Goal: Task Accomplishment & Management: Use online tool/utility

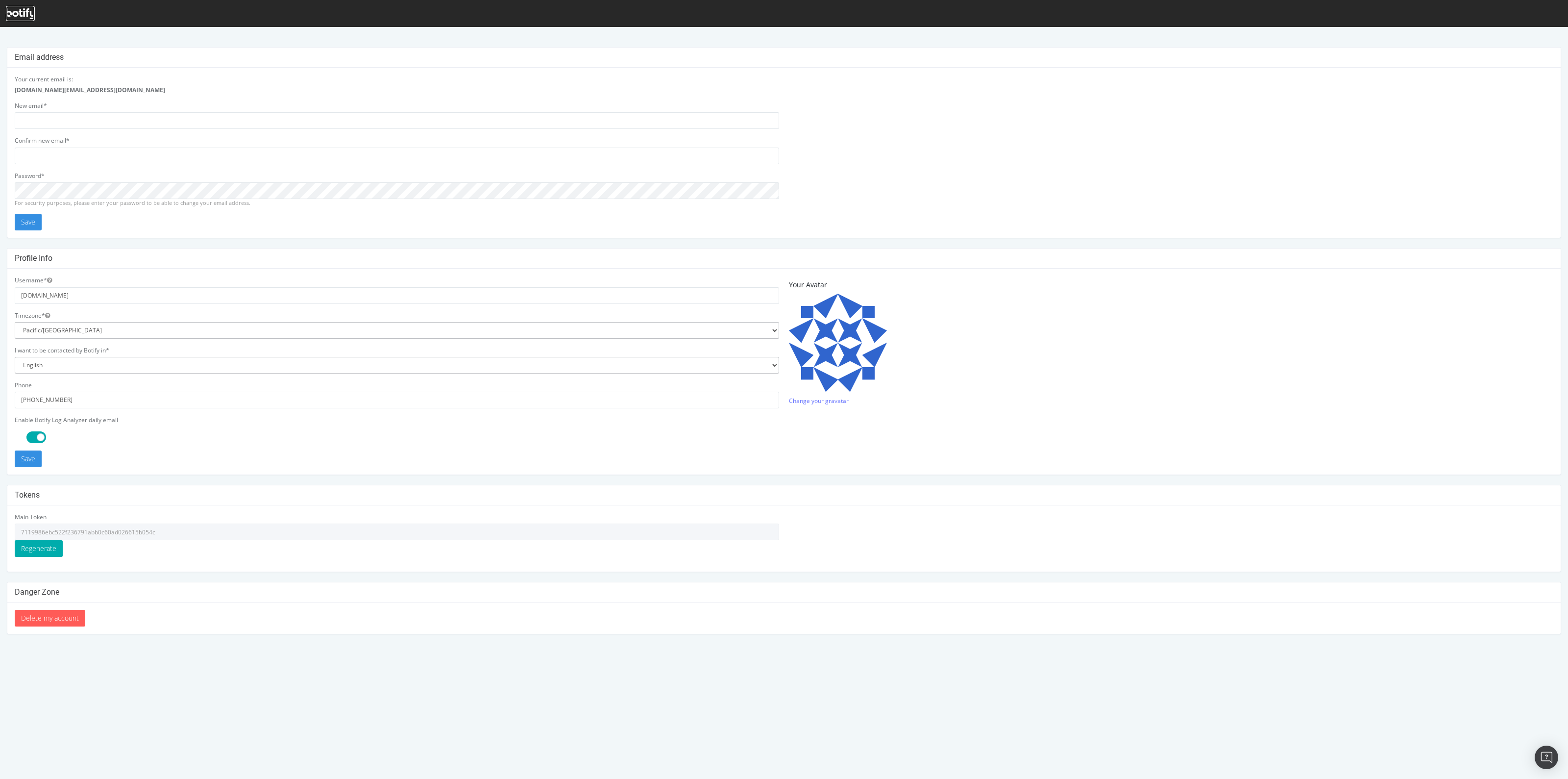
click at [17, 13] on icon at bounding box center [21, 13] width 29 height 11
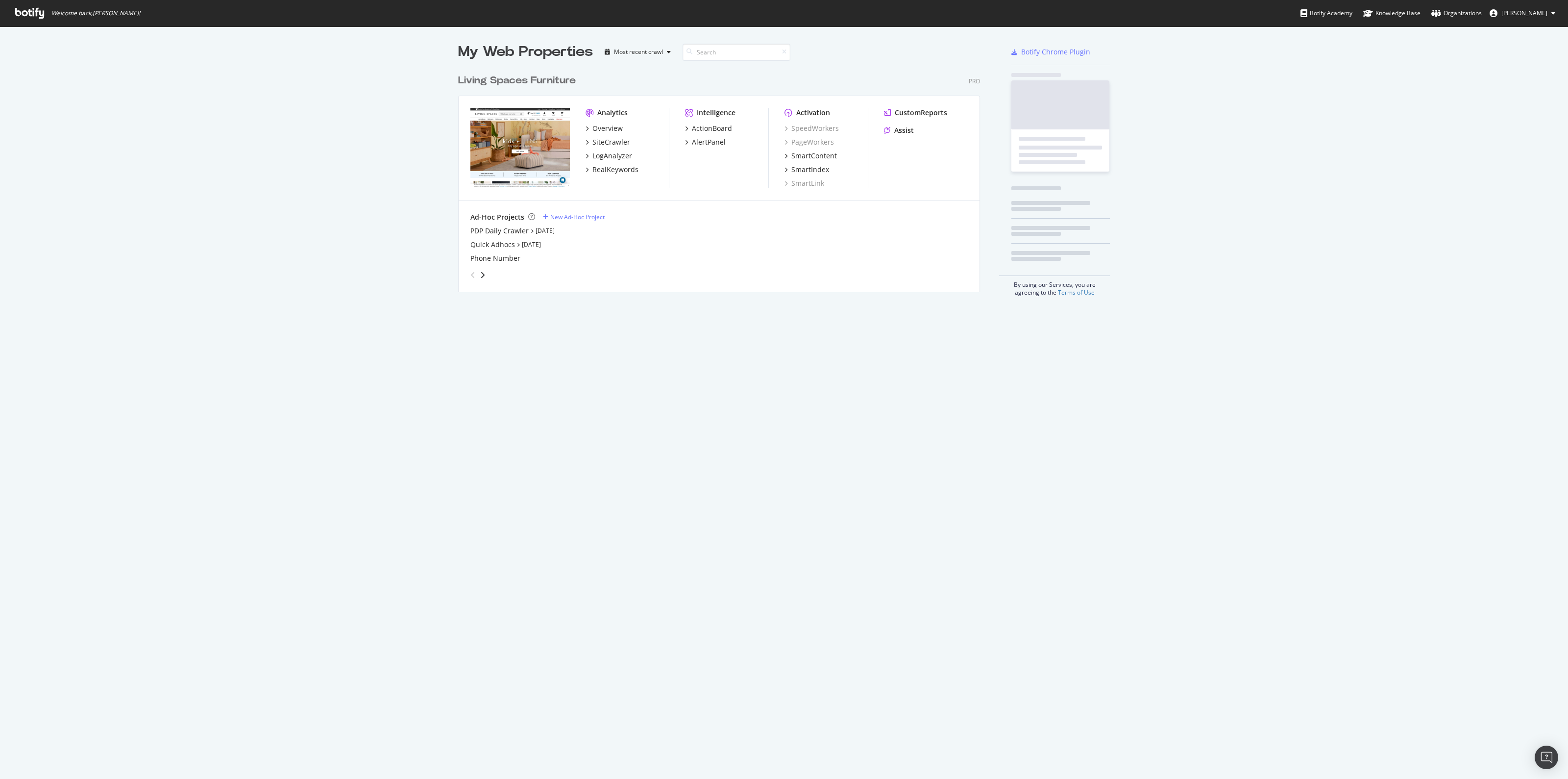
scroll to position [221, 520]
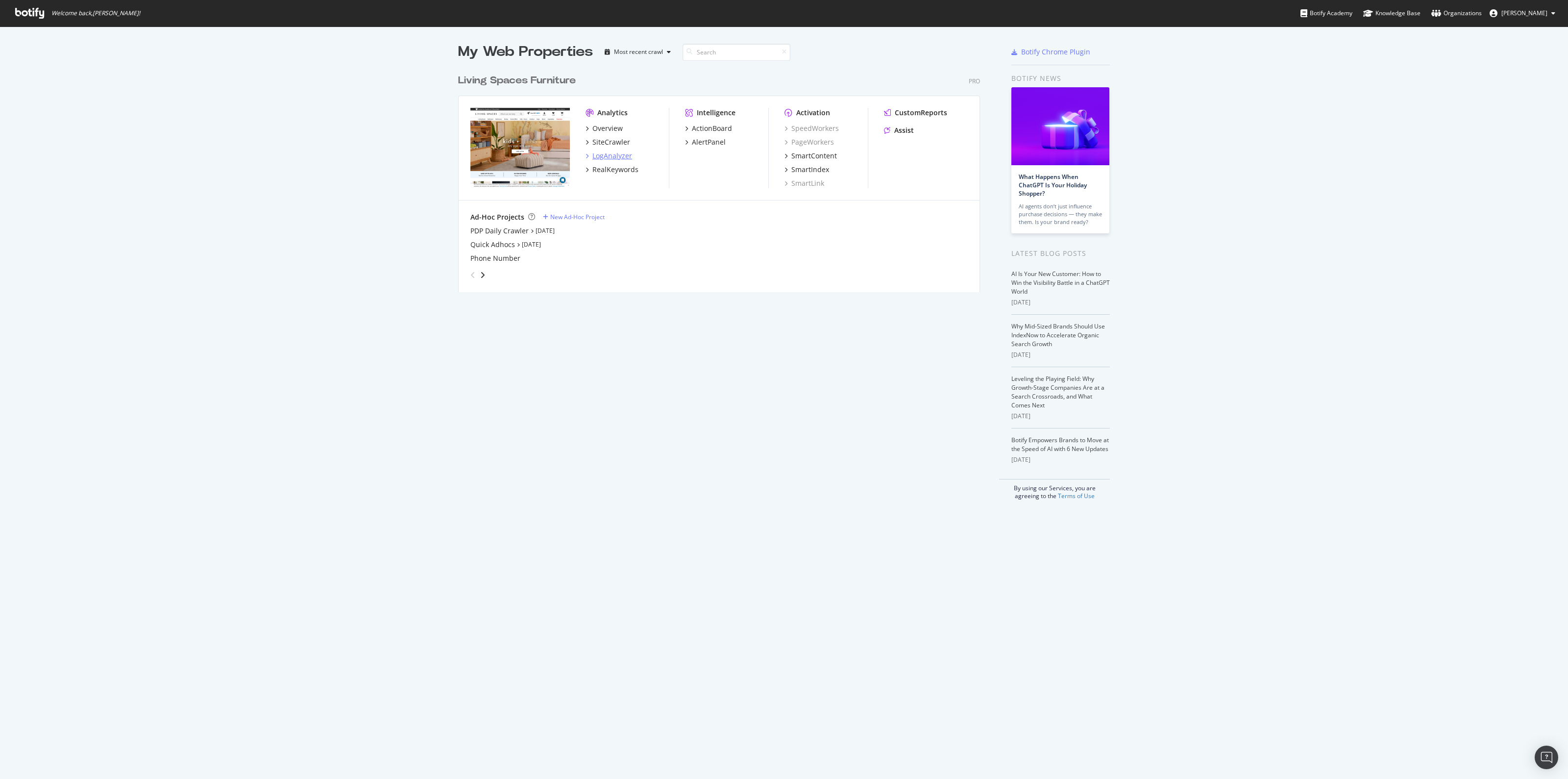
click at [604, 155] on div "LogAnalyzer" at bounding box center [612, 155] width 40 height 10
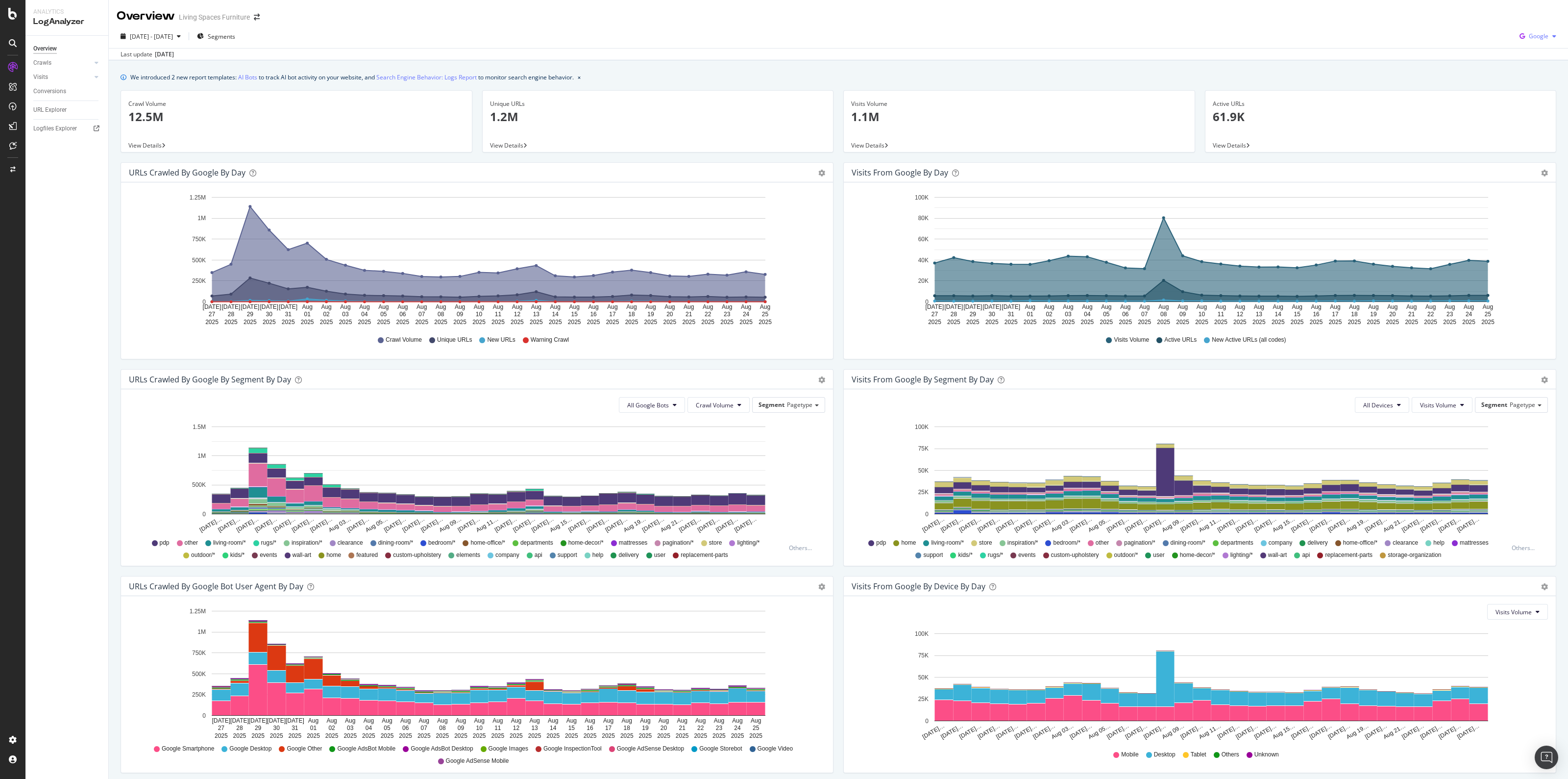
click at [1549, 34] on div "button" at bounding box center [1554, 36] width 12 height 6
click at [1534, 93] on span "OpenAI" at bounding box center [1536, 93] width 36 height 9
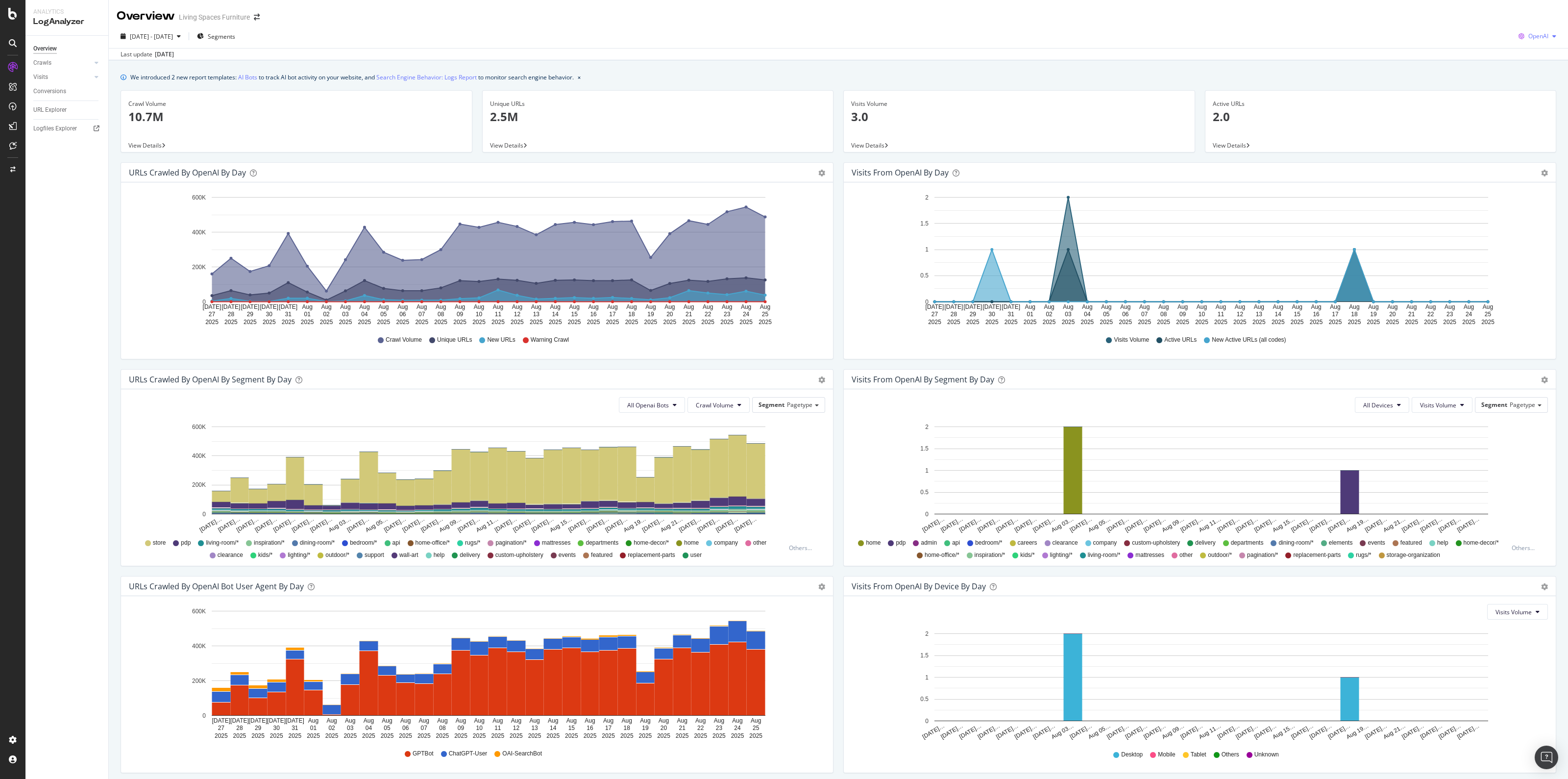
click at [1553, 33] on icon "button" at bounding box center [1555, 36] width 4 height 6
click at [1526, 69] on span "Bing" at bounding box center [1536, 74] width 36 height 9
